Goal: Task Accomplishment & Management: Manage account settings

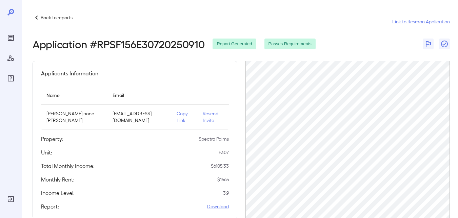
click at [44, 19] on p "Back to reports" at bounding box center [57, 17] width 32 height 7
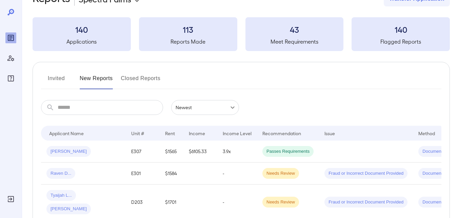
scroll to position [34, 0]
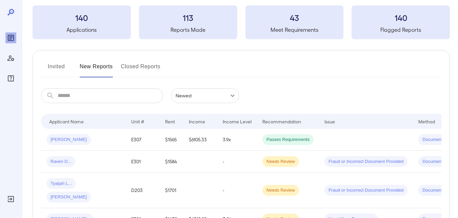
click at [60, 65] on button "Invited" at bounding box center [56, 69] width 30 height 16
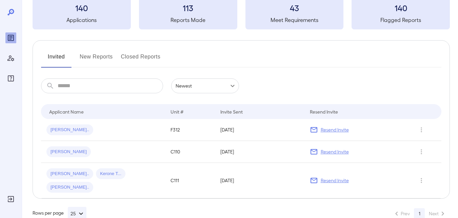
scroll to position [46, 0]
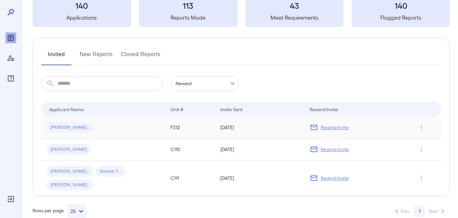
click at [329, 127] on p "Resend Invite" at bounding box center [334, 127] width 28 height 7
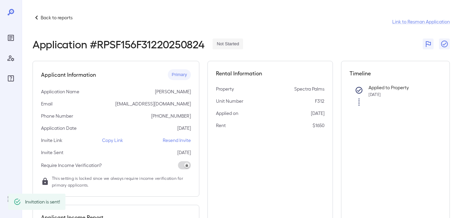
click at [53, 18] on p "Back to reports" at bounding box center [57, 17] width 32 height 7
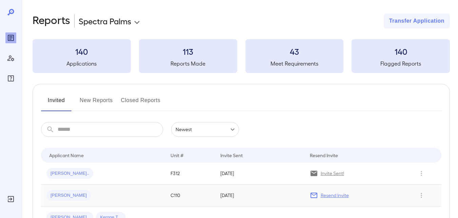
click at [331, 195] on p "Resend Invite" at bounding box center [334, 195] width 28 height 7
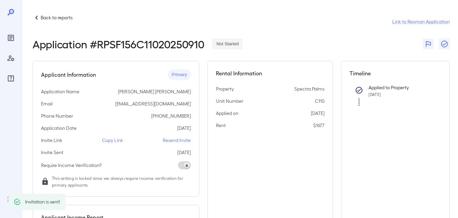
click at [49, 17] on p "Back to reports" at bounding box center [57, 17] width 32 height 7
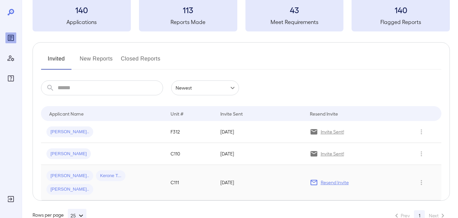
scroll to position [46, 0]
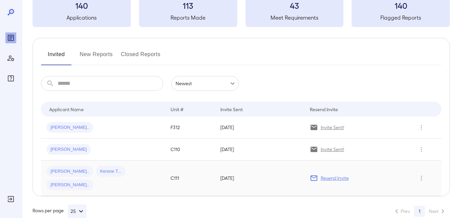
click at [327, 175] on p "Resend Invite" at bounding box center [334, 178] width 28 height 7
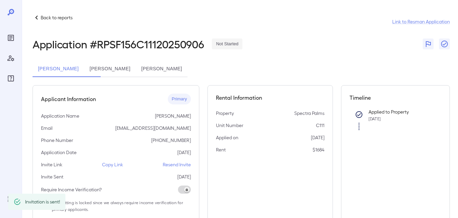
click at [46, 17] on p "Back to reports" at bounding box center [57, 17] width 32 height 7
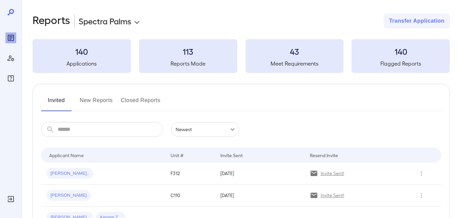
click at [102, 99] on button "New Reports" at bounding box center [96, 103] width 33 height 16
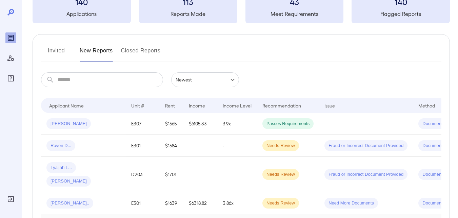
scroll to position [102, 0]
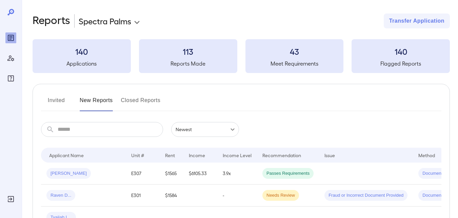
scroll to position [99, 0]
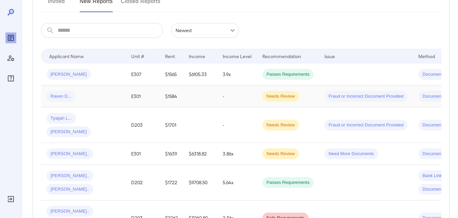
click at [284, 97] on span "Needs Review" at bounding box center [280, 96] width 37 height 6
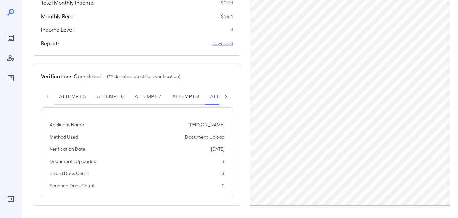
scroll to position [165, 0]
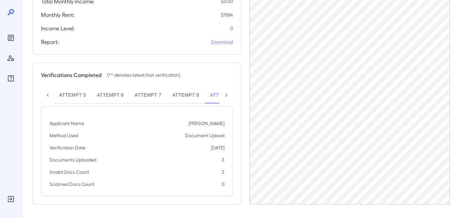
click at [227, 96] on icon at bounding box center [226, 95] width 7 height 7
click at [193, 93] on button "Attempt 9**" at bounding box center [198, 95] width 42 height 16
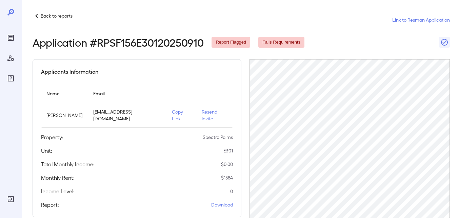
scroll to position [0, 0]
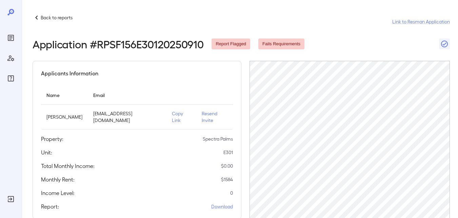
click at [280, 46] on span "Fails Requirements" at bounding box center [281, 44] width 46 height 6
